Goal: Navigation & Orientation: Find specific page/section

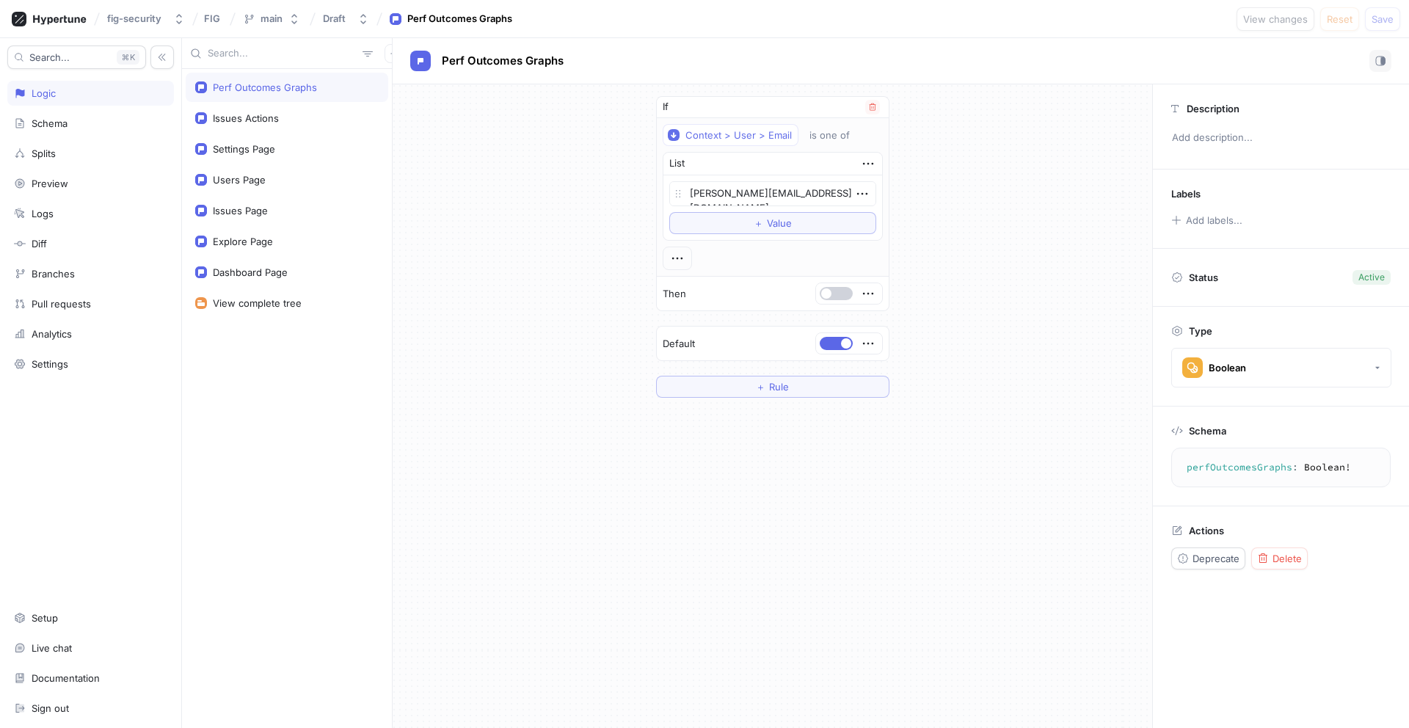
click at [837, 297] on button "button" at bounding box center [836, 293] width 33 height 13
click at [1377, 22] on span "Save" at bounding box center [1383, 19] width 22 height 9
click at [835, 299] on button "button" at bounding box center [836, 293] width 33 height 13
click at [1394, 16] on button "Save" at bounding box center [1382, 18] width 35 height 23
click at [833, 287] on button "button" at bounding box center [836, 293] width 33 height 13
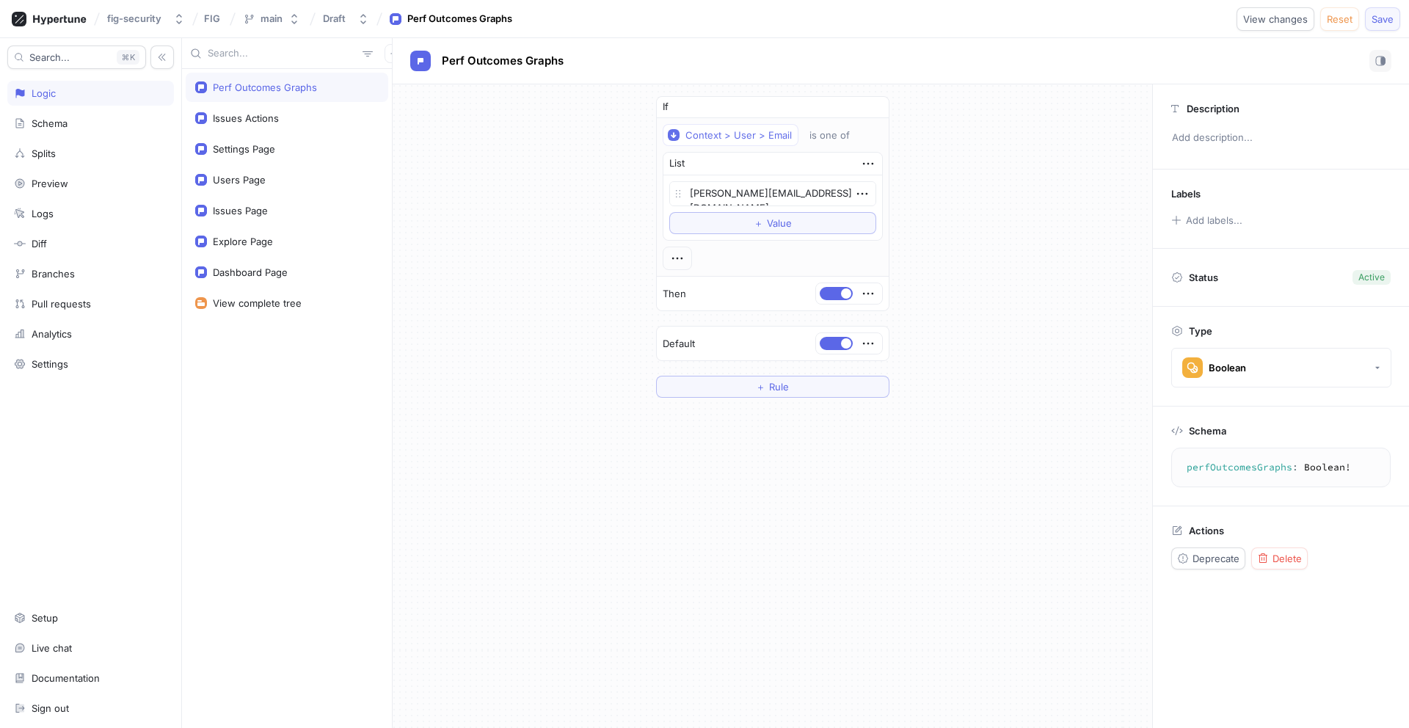
click at [1373, 26] on button "Save" at bounding box center [1382, 18] width 35 height 23
click at [838, 287] on button "button" at bounding box center [836, 293] width 33 height 13
click at [1390, 23] on span "Save" at bounding box center [1383, 19] width 22 height 9
click at [829, 299] on button "button" at bounding box center [836, 293] width 33 height 13
click at [1381, 18] on span "Save" at bounding box center [1383, 19] width 22 height 9
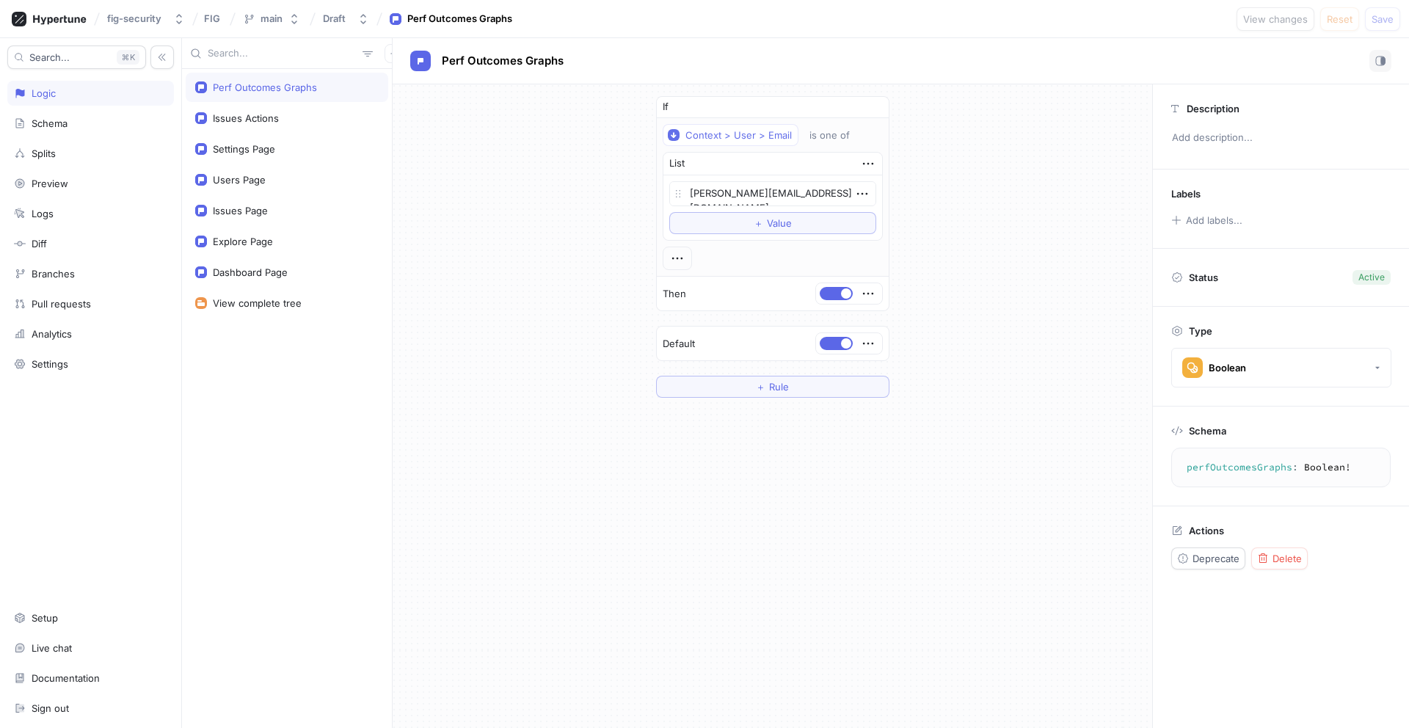
click at [103, 603] on div "Search... K Logic Schema Splits Preview Logs Diff Branches Pull requests Analyt…" at bounding box center [91, 383] width 182 height 690
click at [36, 364] on div "Settings" at bounding box center [50, 364] width 37 height 12
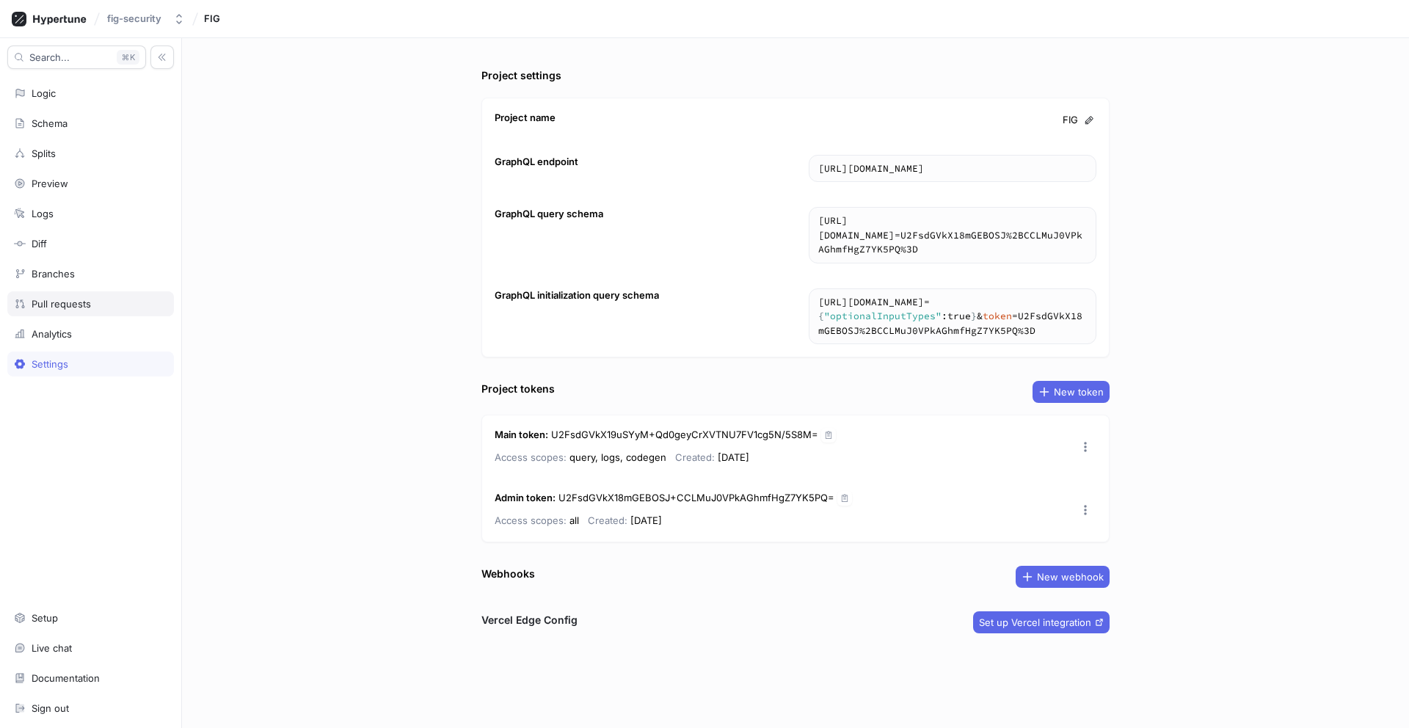
click at [62, 312] on div "Pull requests" at bounding box center [90, 303] width 167 height 25
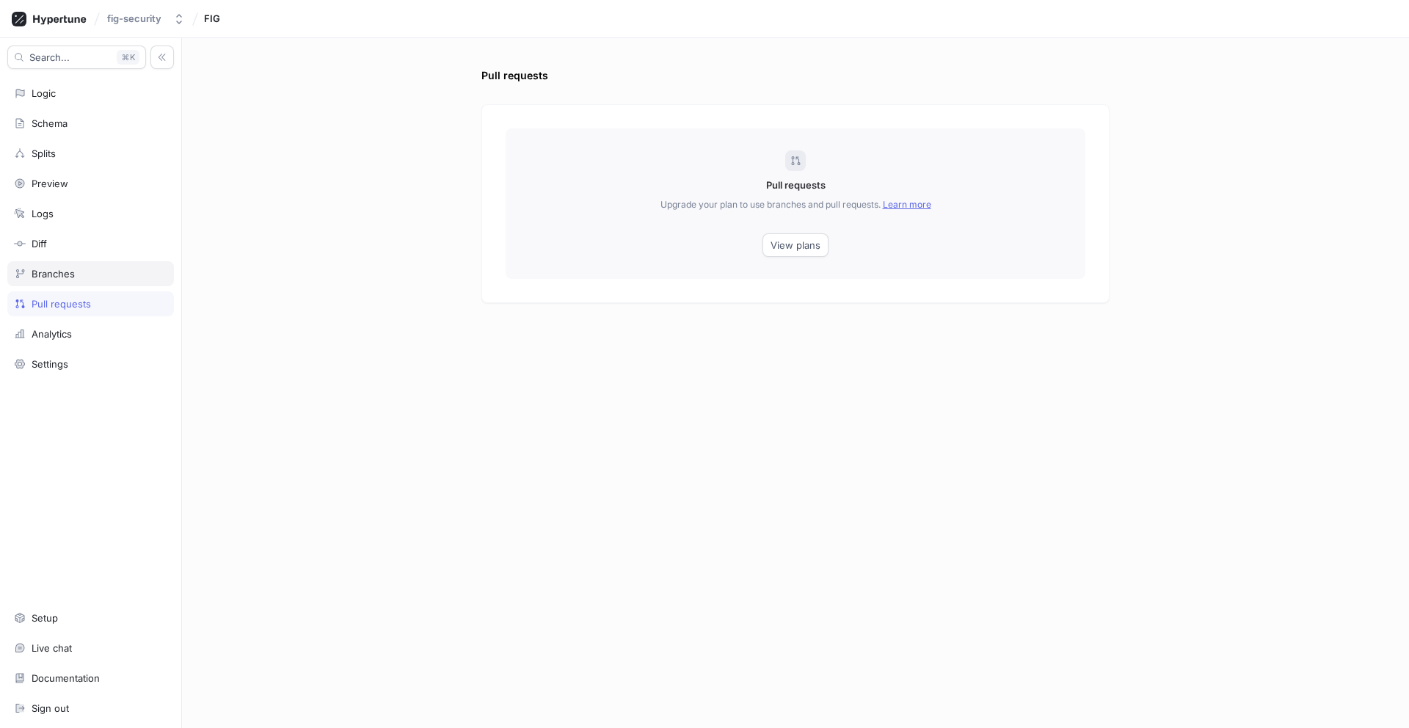
click at [62, 272] on div "Branches" at bounding box center [53, 274] width 43 height 12
click at [66, 247] on div "Diff" at bounding box center [90, 244] width 153 height 12
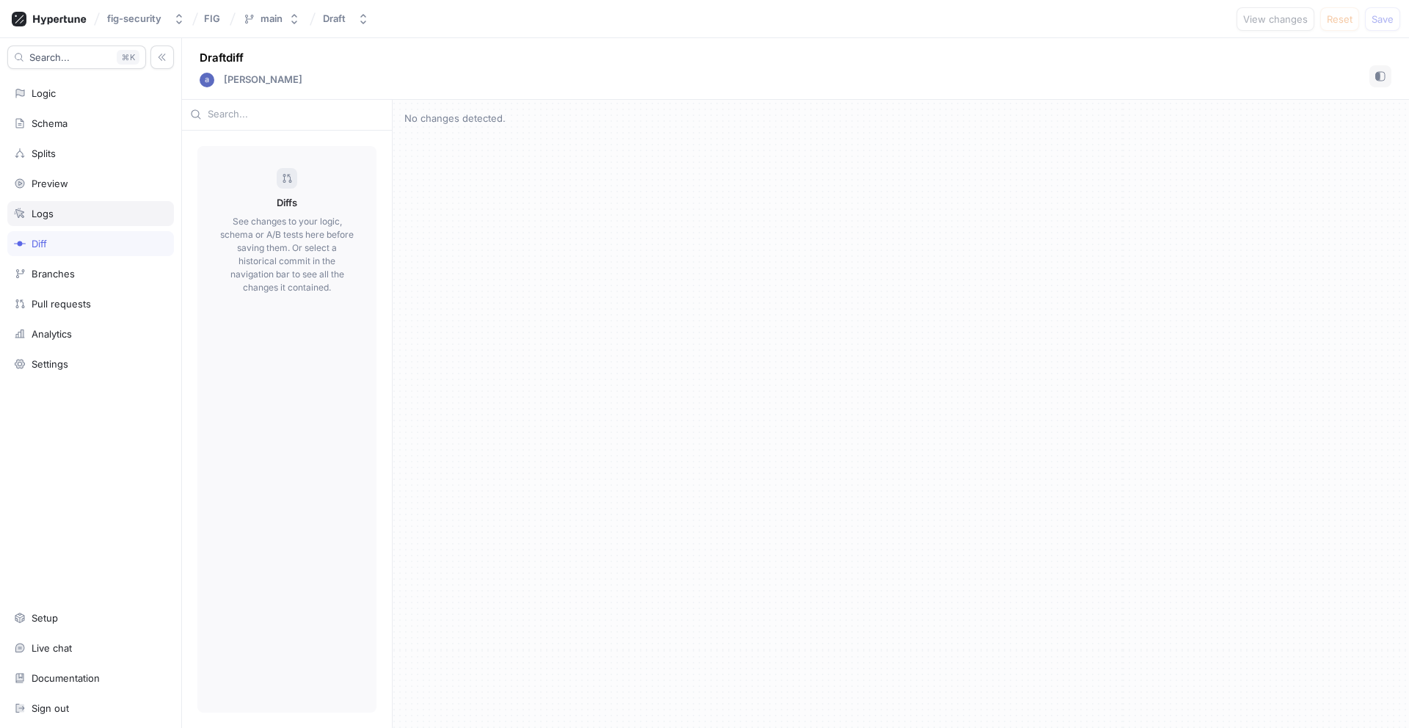
click at [73, 218] on div "Logs" at bounding box center [90, 214] width 153 height 12
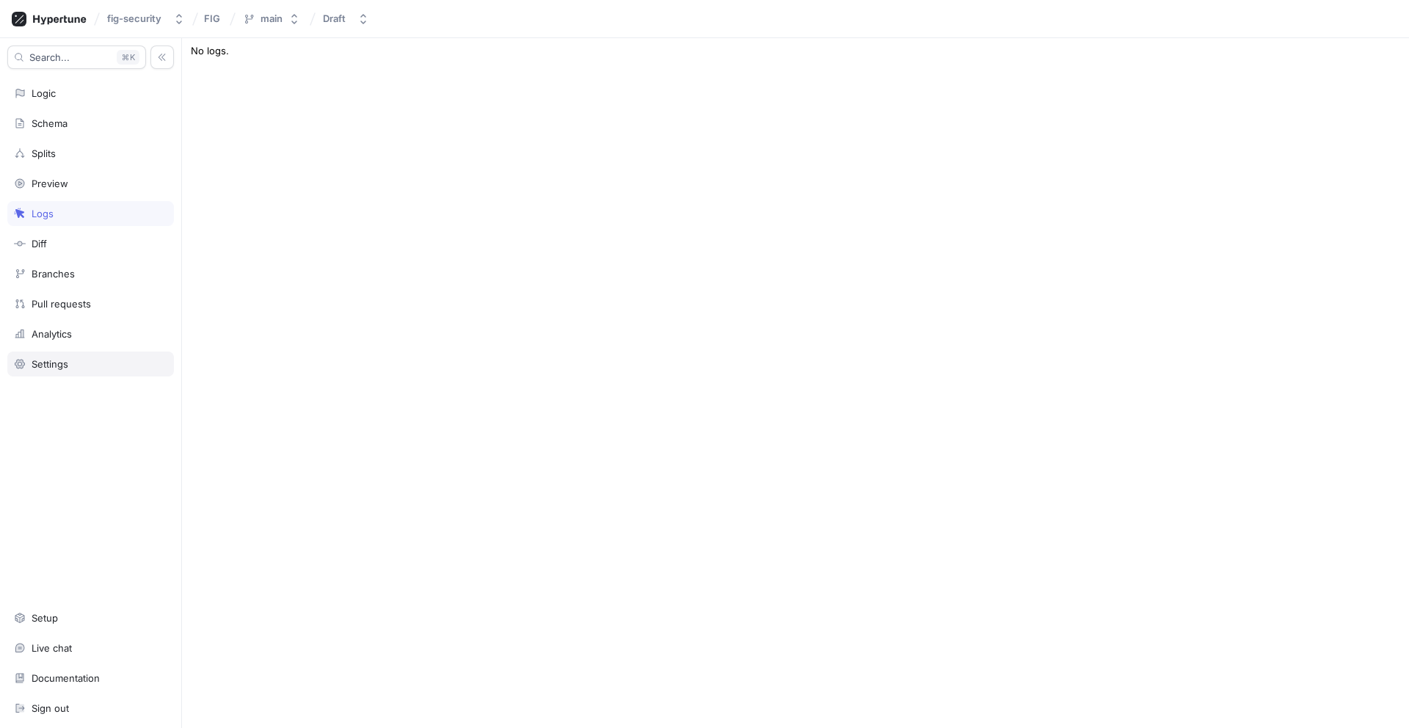
click at [49, 371] on div "Settings" at bounding box center [90, 364] width 167 height 25
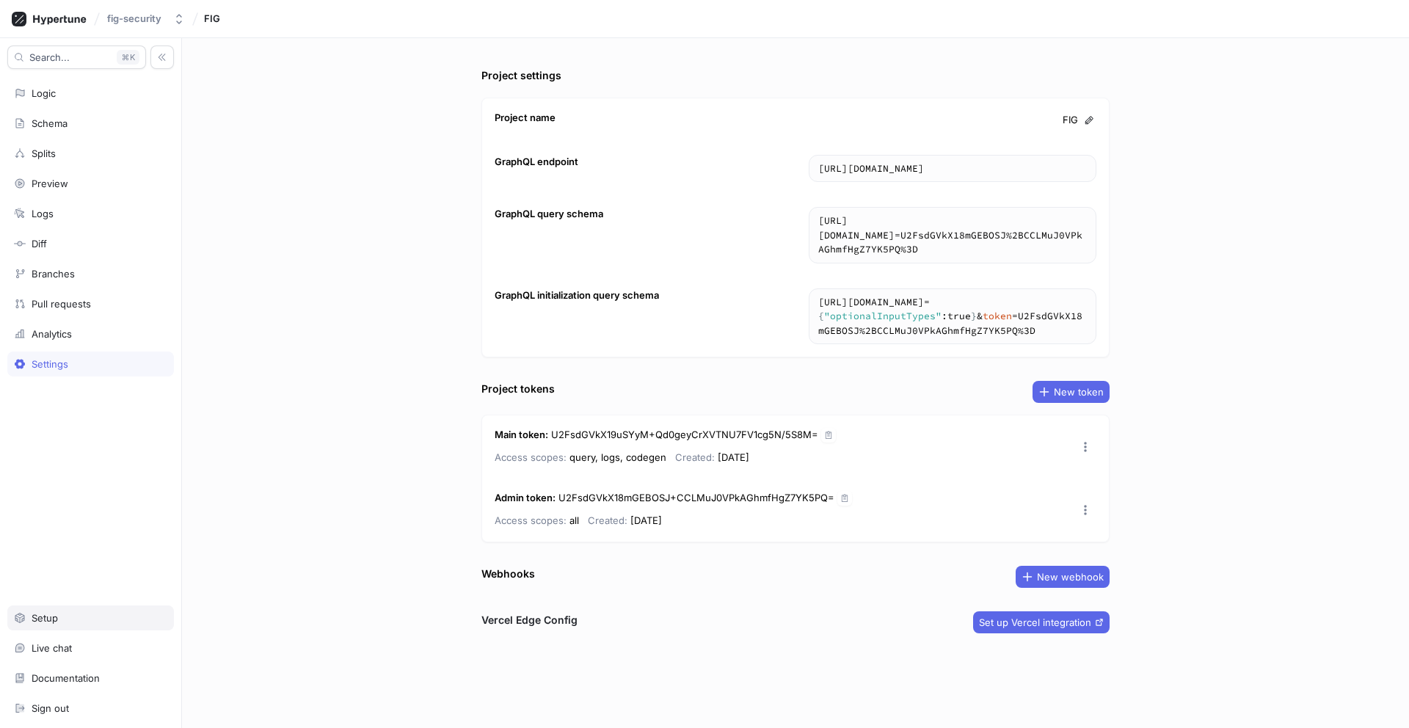
click at [57, 619] on div "Setup" at bounding box center [45, 618] width 26 height 12
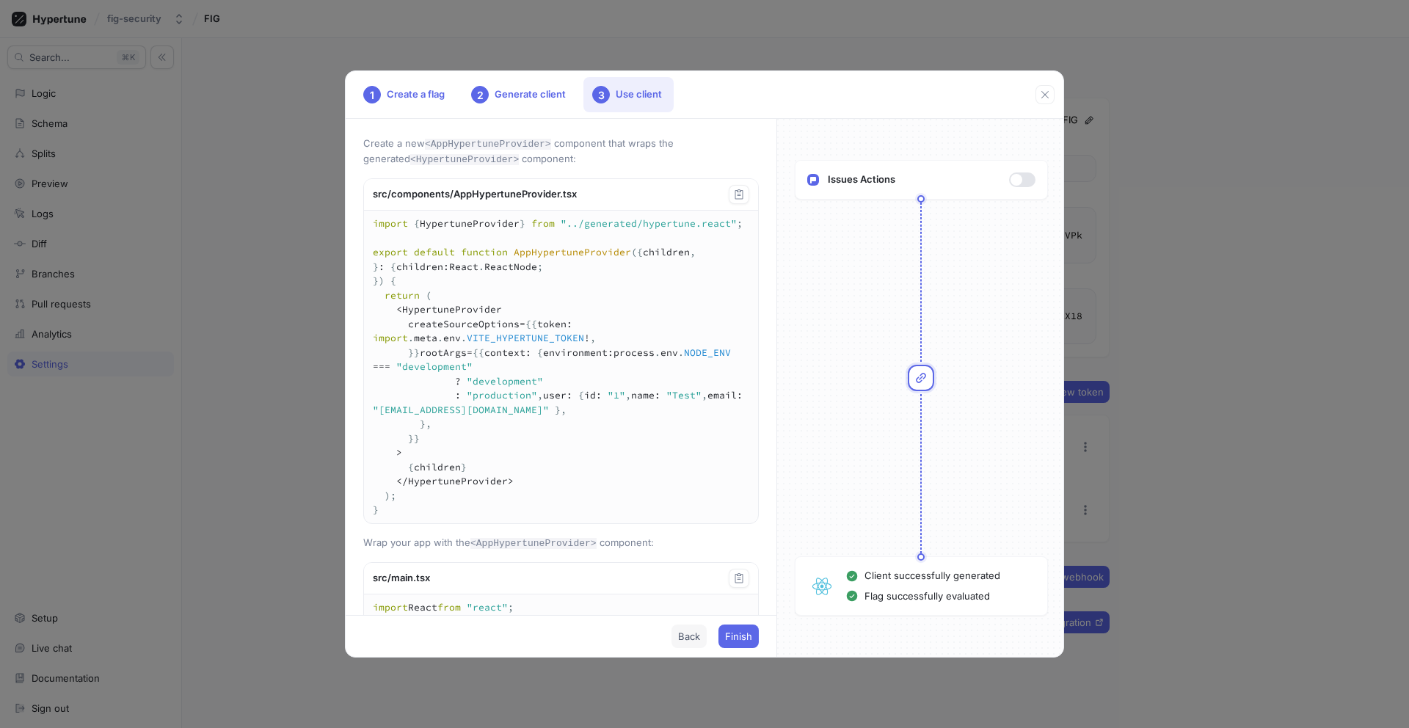
click at [695, 637] on span "Back" at bounding box center [689, 636] width 22 height 9
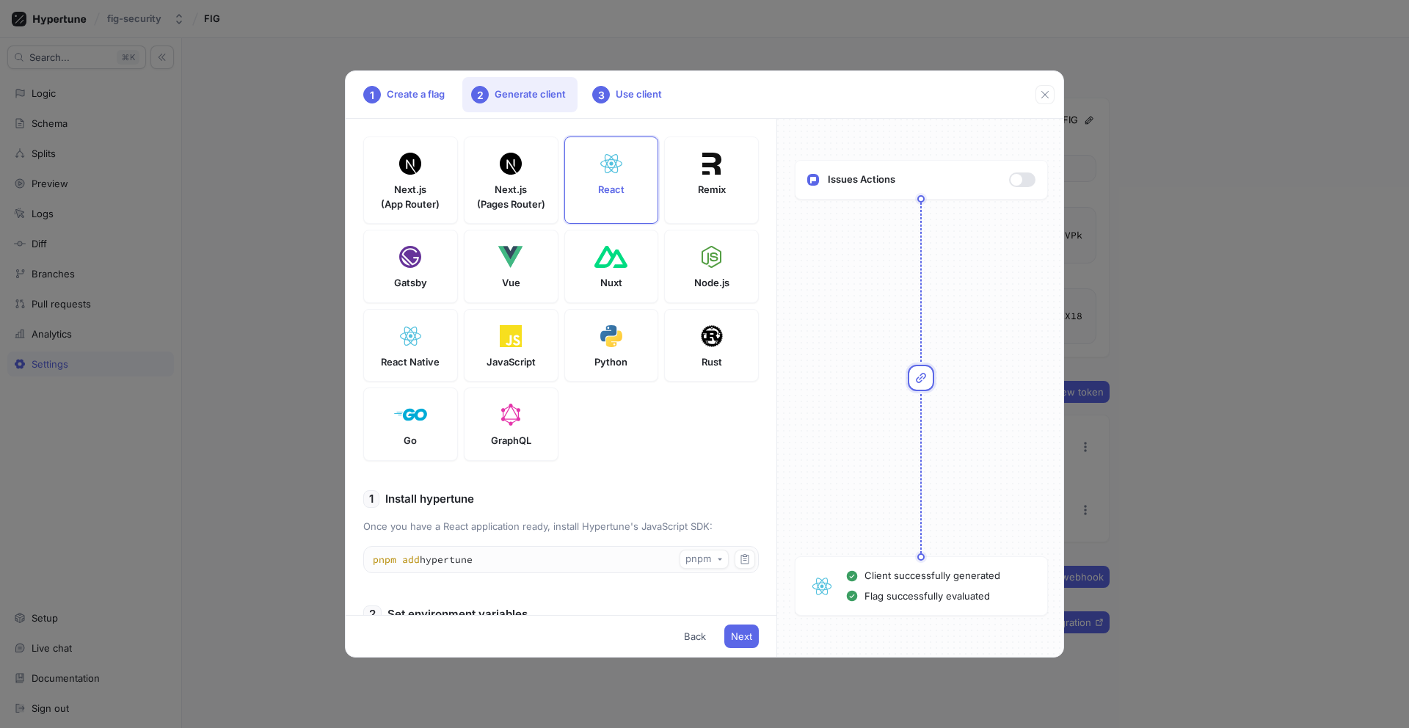
click at [631, 694] on div "1 Create a flag 2 Generate client 3 Use client Next.js (App Router) Next.js (Pa…" at bounding box center [704, 364] width 1409 height 728
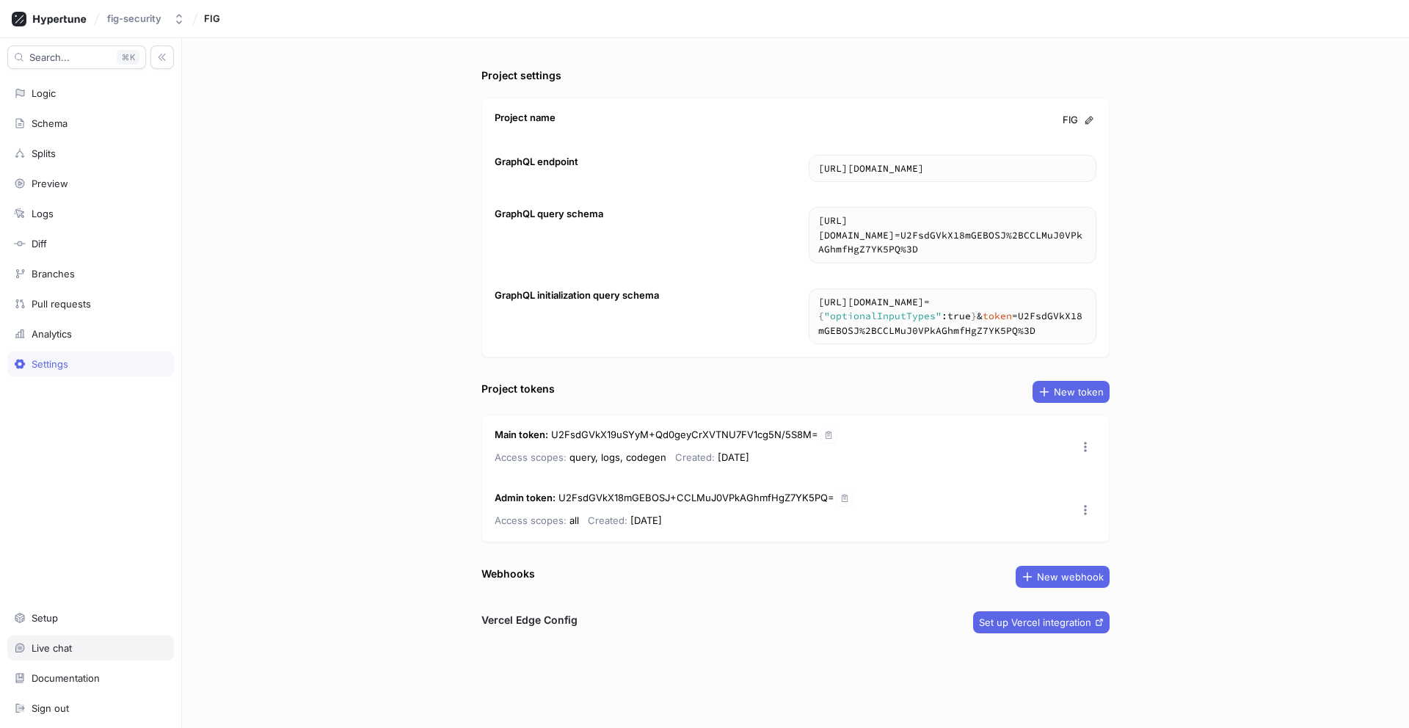
click at [109, 642] on div "Live chat" at bounding box center [90, 648] width 153 height 12
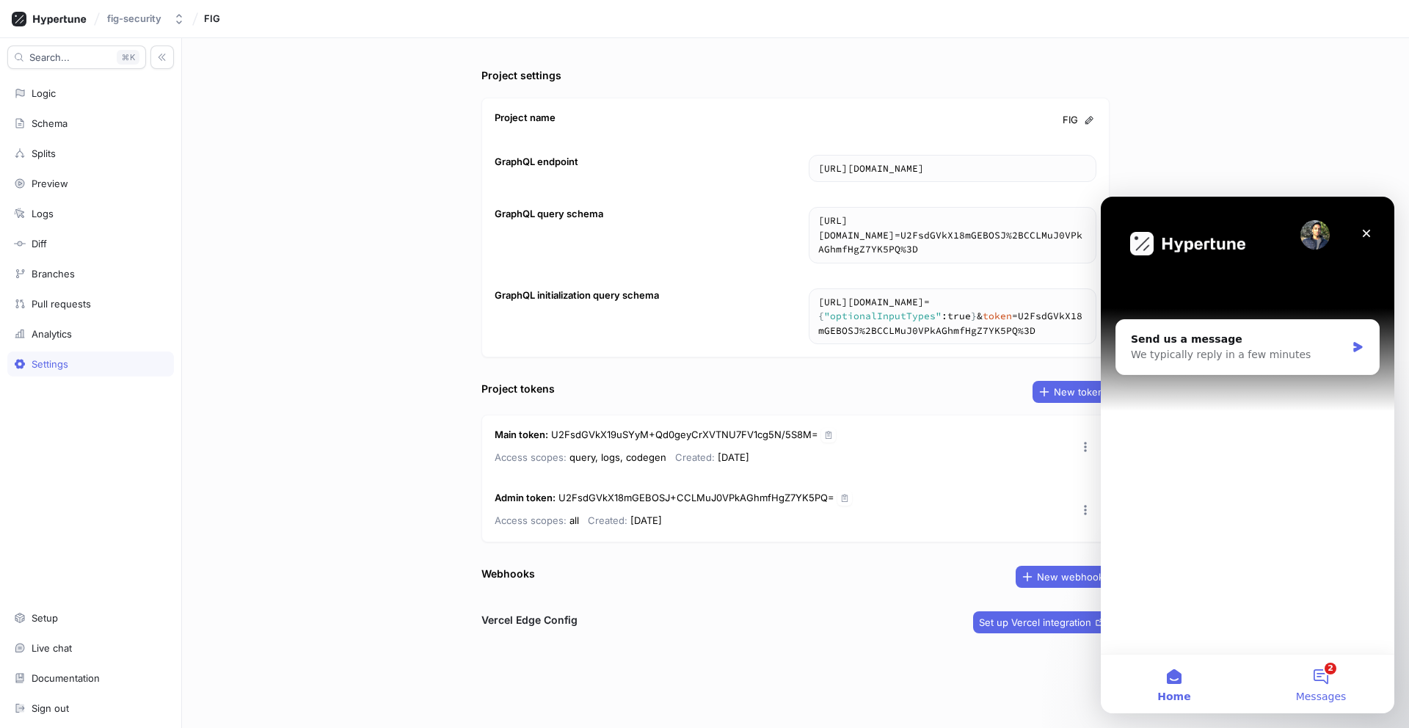
click at [1338, 688] on button "2 Messages" at bounding box center [1321, 684] width 147 height 59
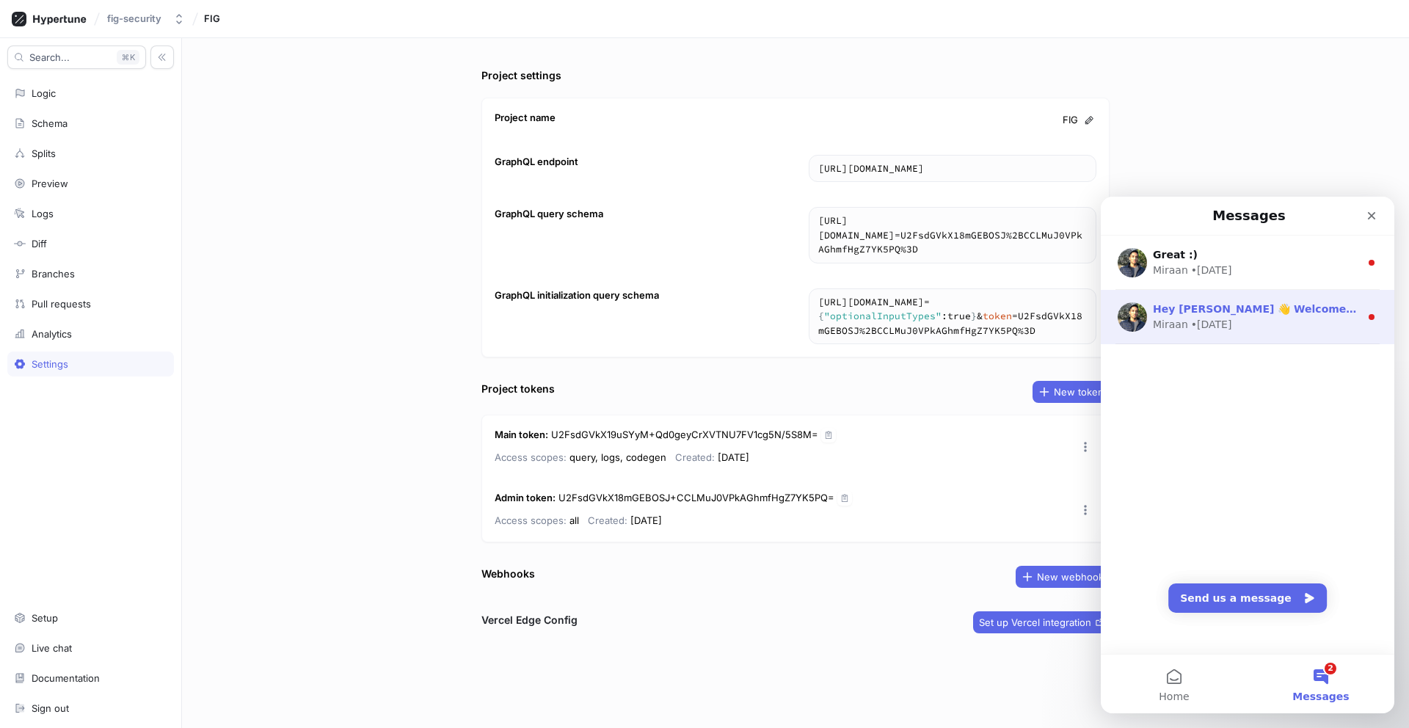
click at [1215, 328] on div "• [DATE]" at bounding box center [1211, 324] width 41 height 15
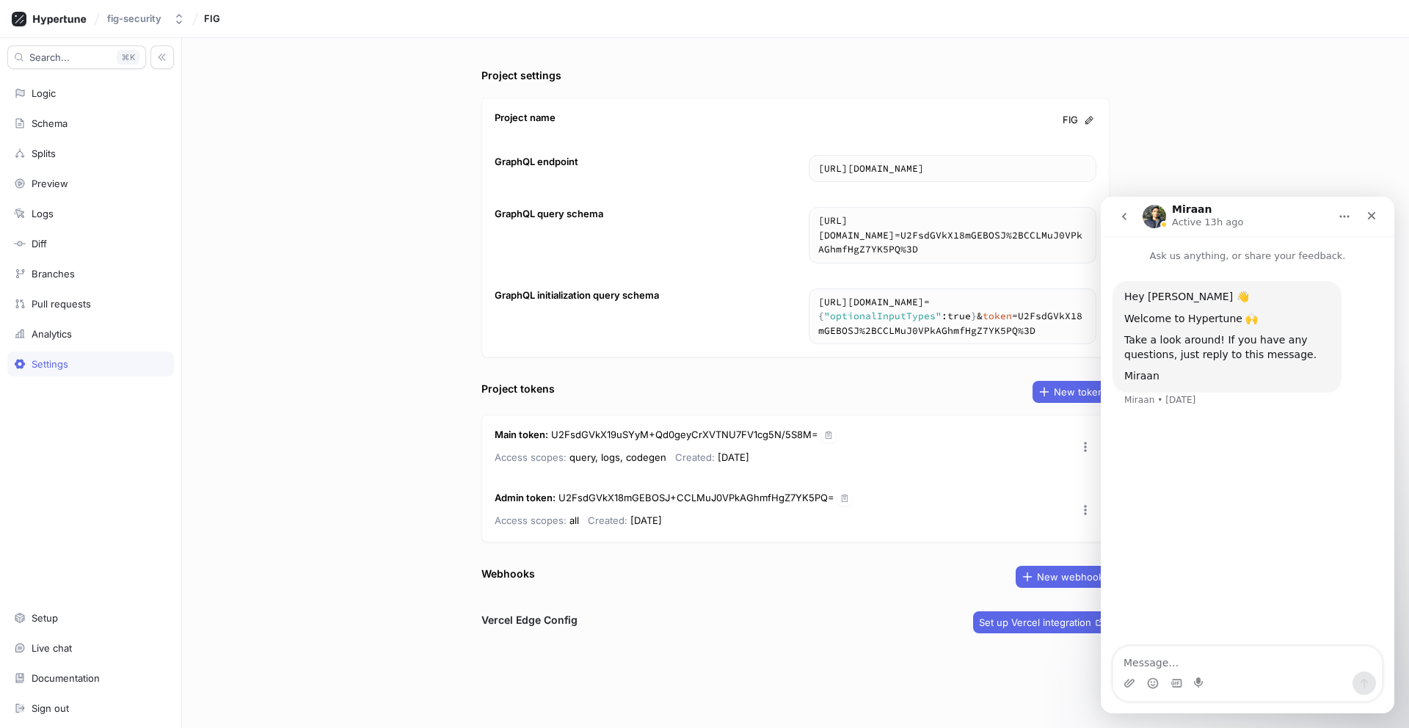
click at [1123, 216] on icon "go back" at bounding box center [1124, 216] width 4 height 7
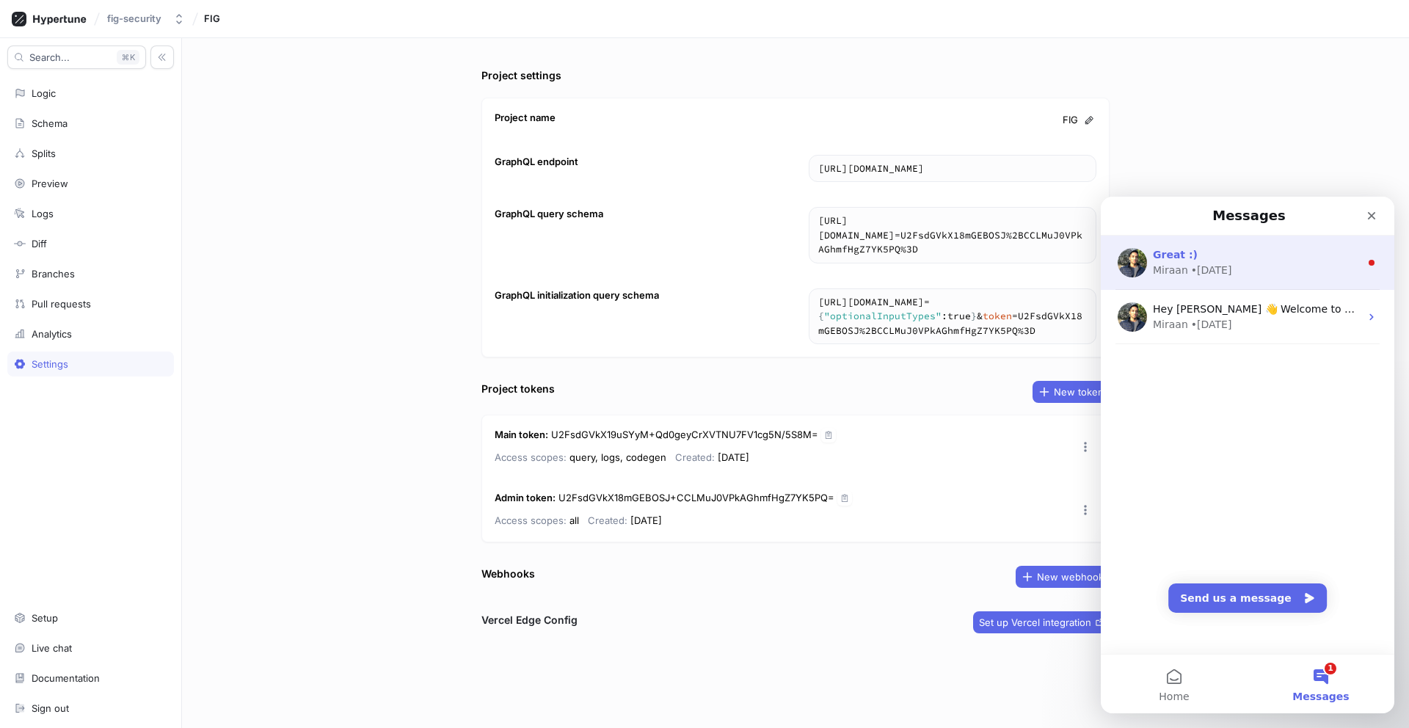
click at [1211, 280] on div "Great :) [GEOGRAPHIC_DATA] • [DATE]" at bounding box center [1248, 263] width 294 height 54
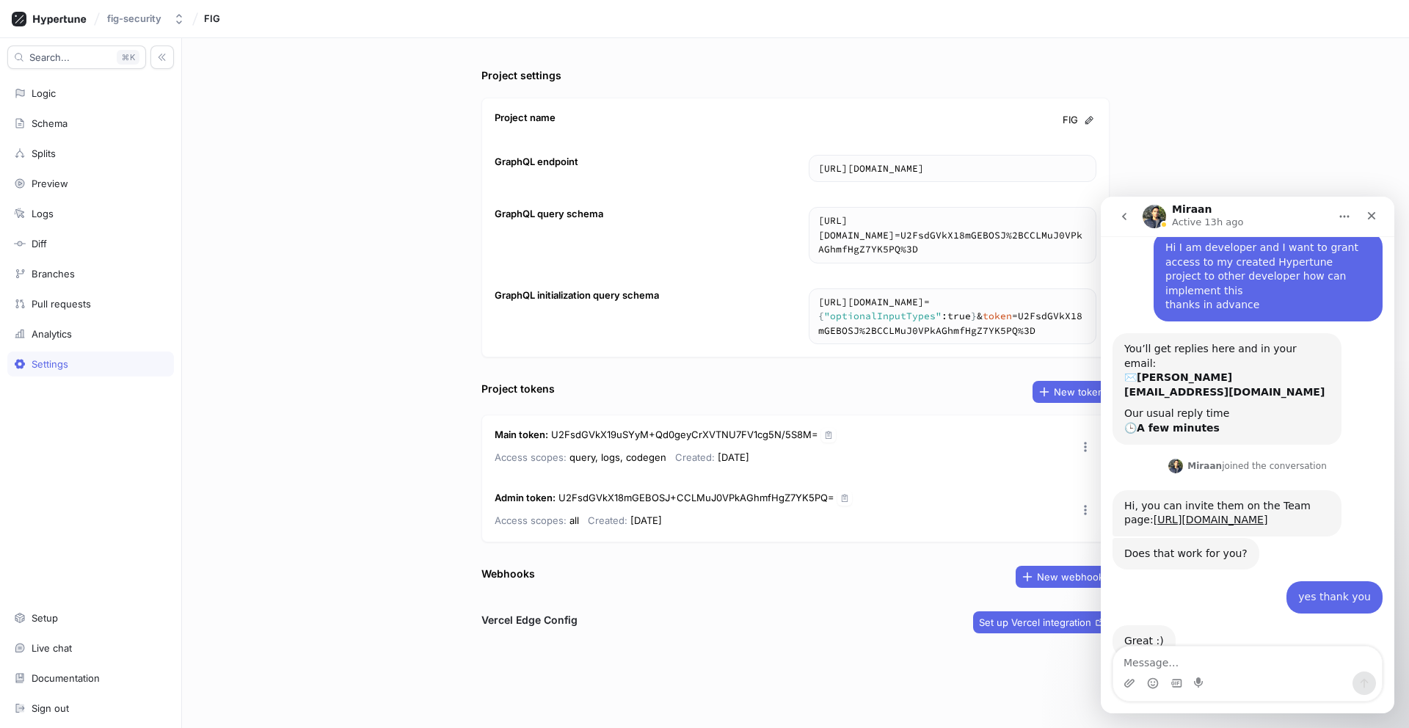
scroll to position [48, 0]
click at [1194, 513] on link "[URL][DOMAIN_NAME]" at bounding box center [1211, 519] width 114 height 12
click at [967, 522] on div "Admin token : U2FsdGVkX18mGEBOSJ+CCLMuJ0VPkAGhmfHgZ7YK5PQ= Access scopes: all C…" at bounding box center [795, 509] width 627 height 63
type textarea "x"
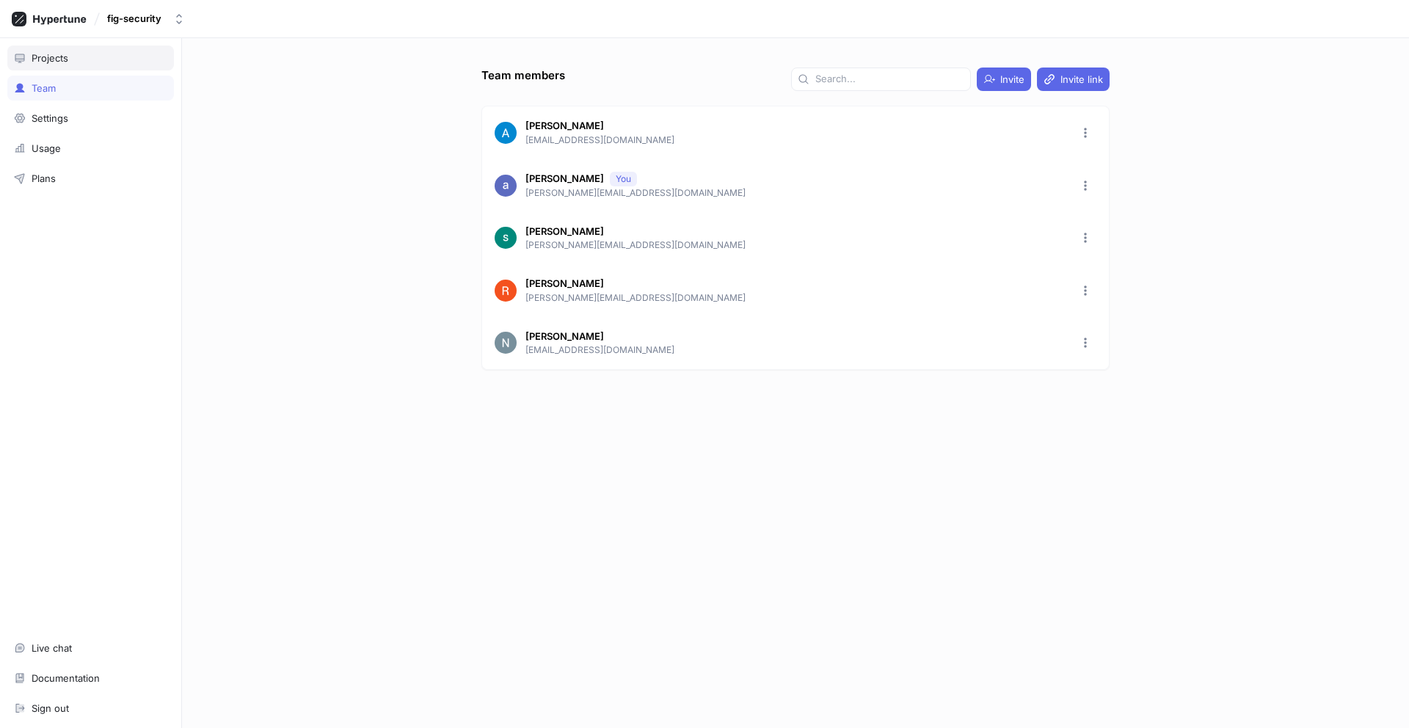
click at [55, 59] on div "Projects" at bounding box center [50, 58] width 37 height 12
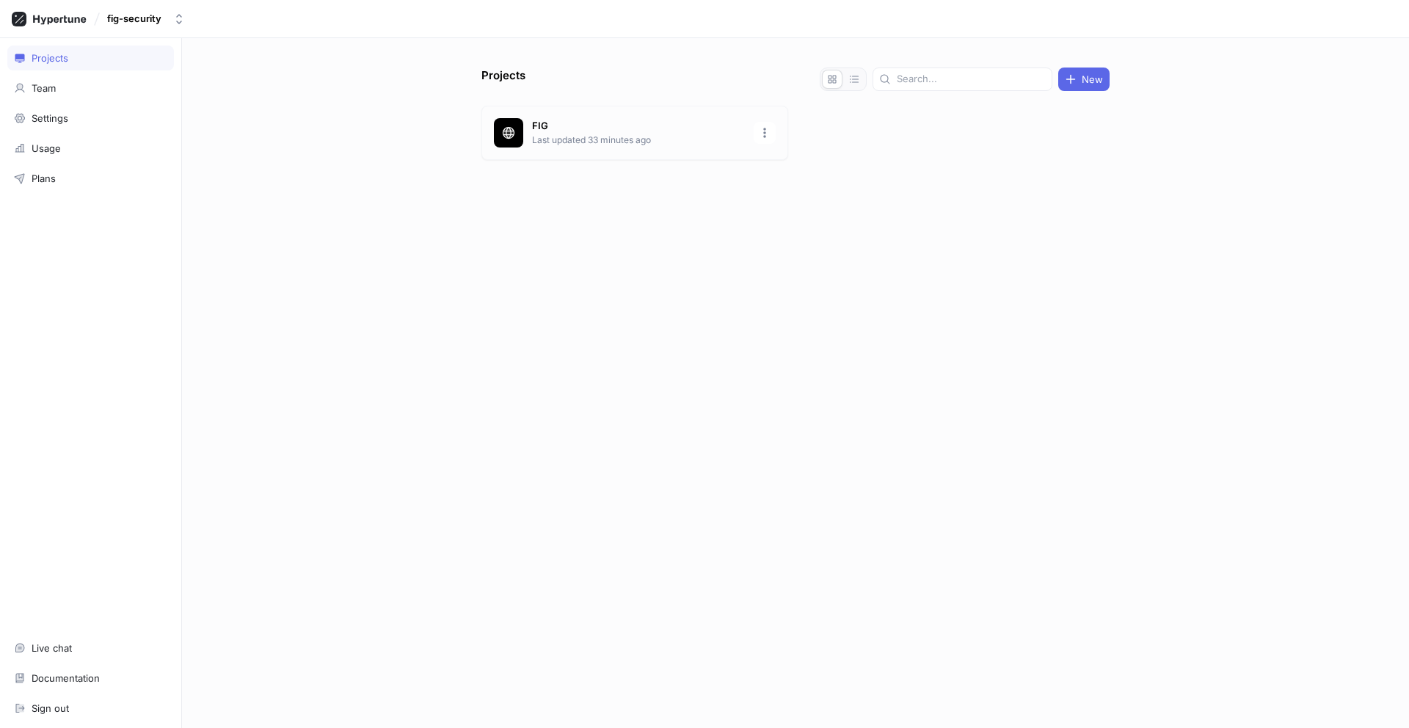
click at [508, 153] on div "FIG Last updated 33 minutes ago" at bounding box center [634, 133] width 307 height 54
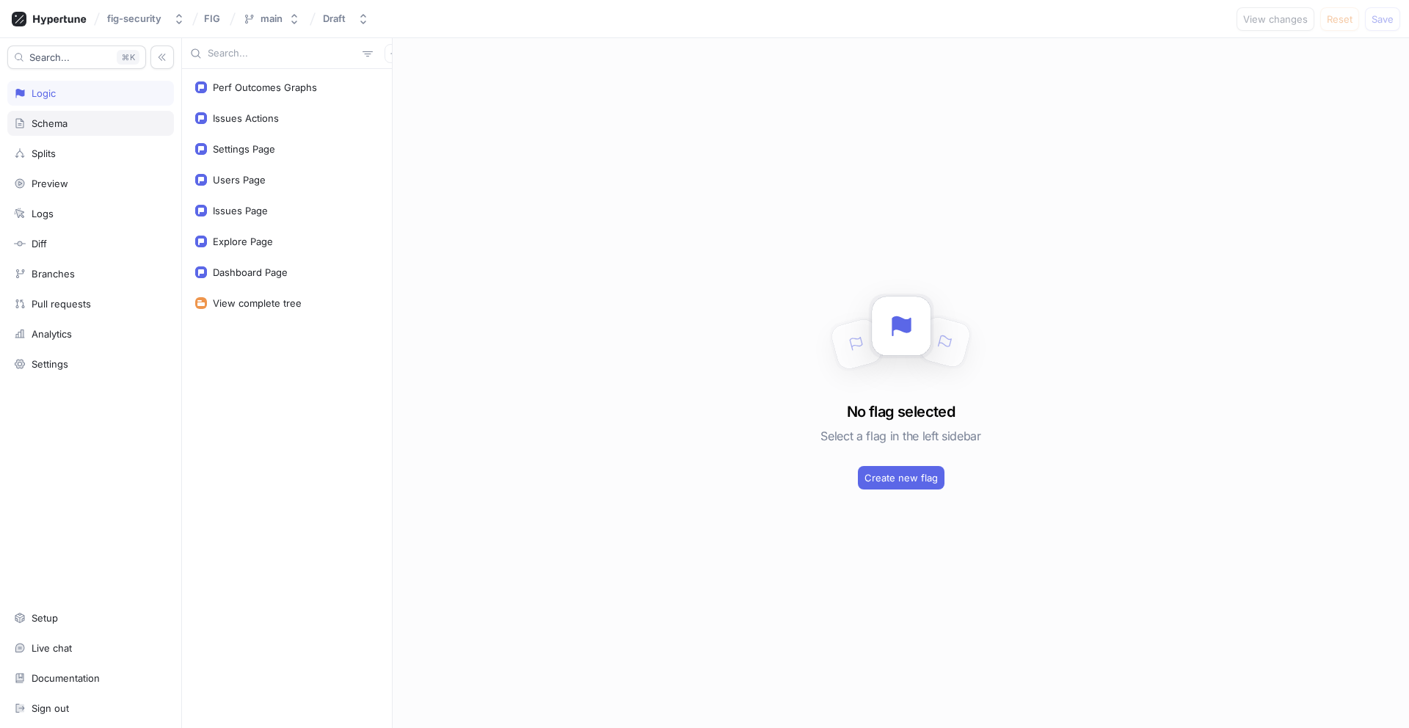
click at [45, 131] on div "Schema" at bounding box center [90, 123] width 167 height 25
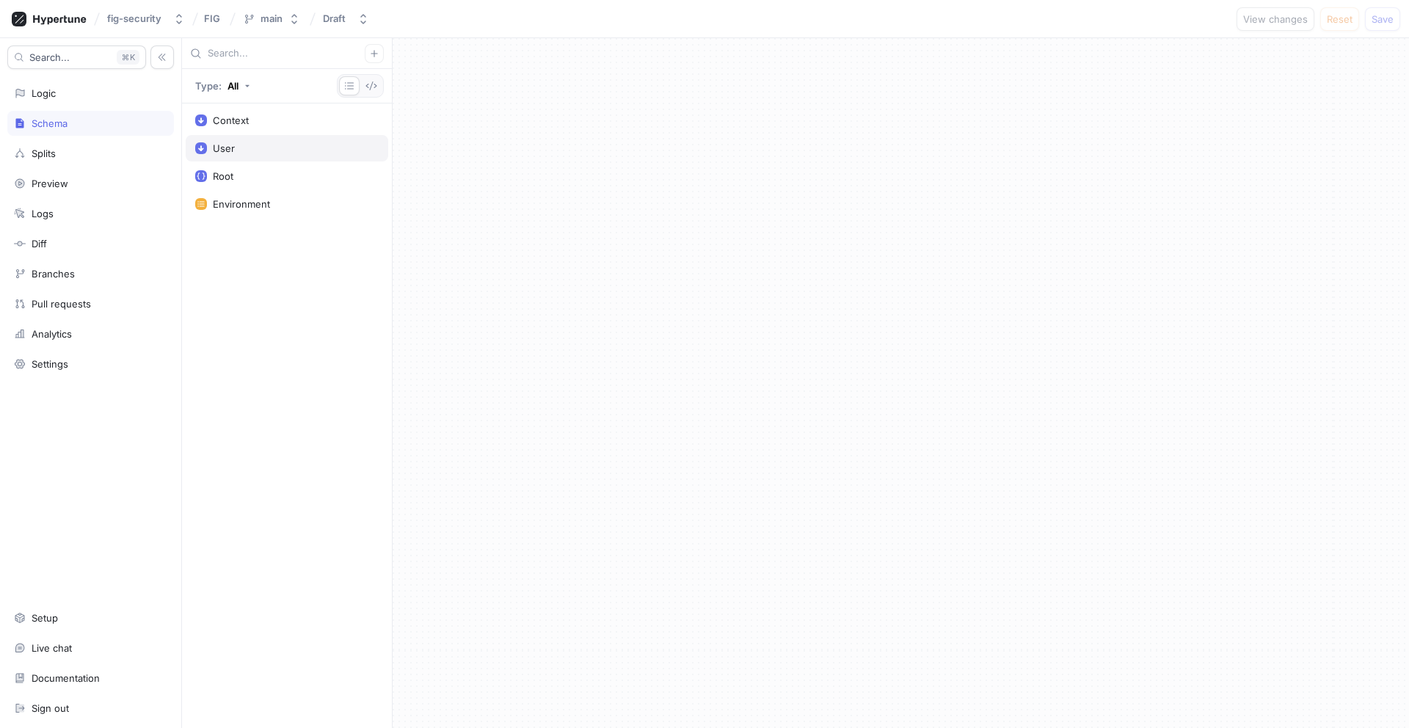
click at [233, 141] on div "User" at bounding box center [287, 148] width 203 height 26
